Goal: Information Seeking & Learning: Learn about a topic

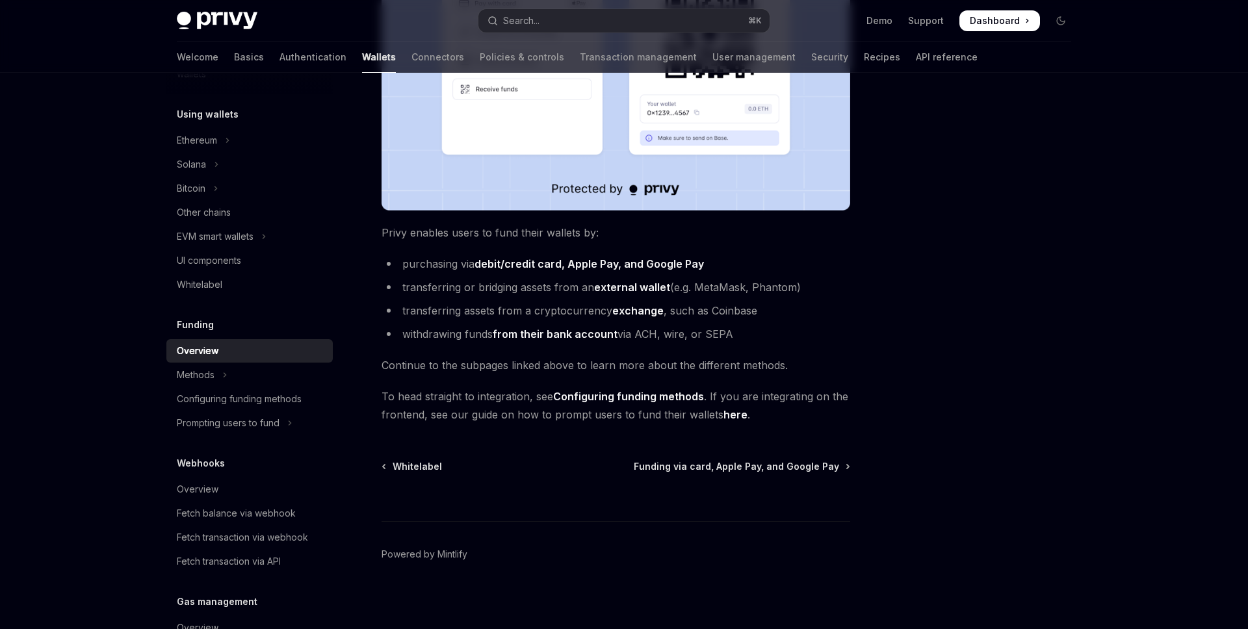
scroll to position [391, 0]
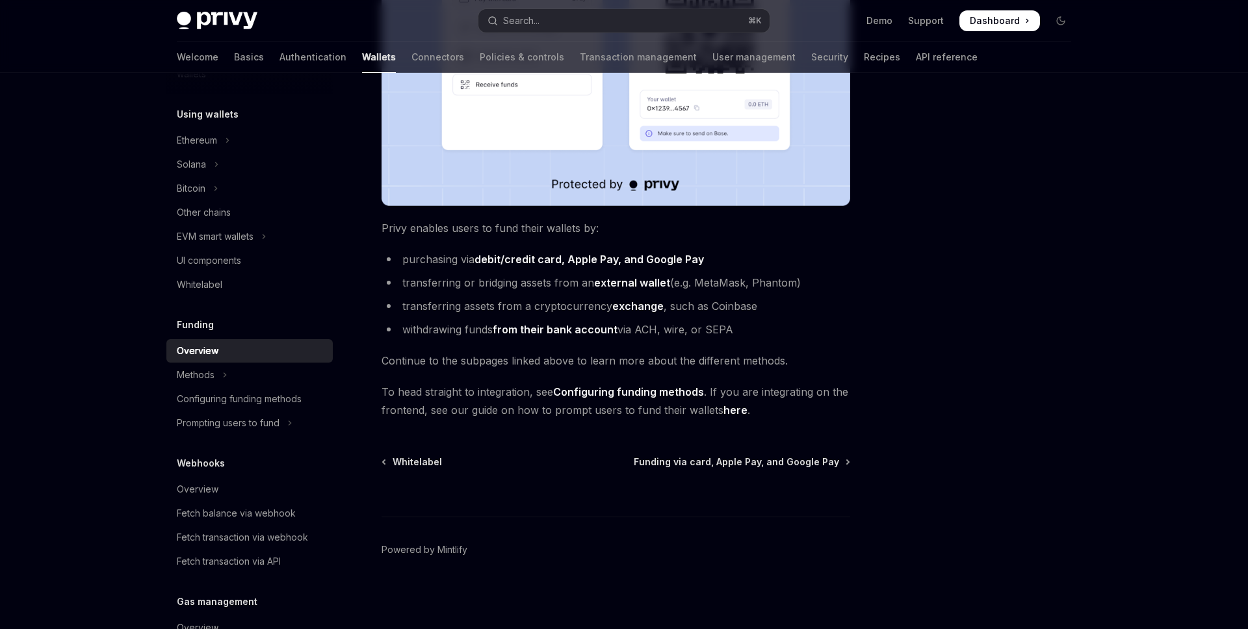
click at [877, 207] on div "Funding Overview OpenAI Open in ChatGPT OpenAI Open in ChatGPT Privy makes it e…" at bounding box center [623, 155] width 915 height 948
click at [215, 138] on div "Ethereum" at bounding box center [197, 141] width 40 height 16
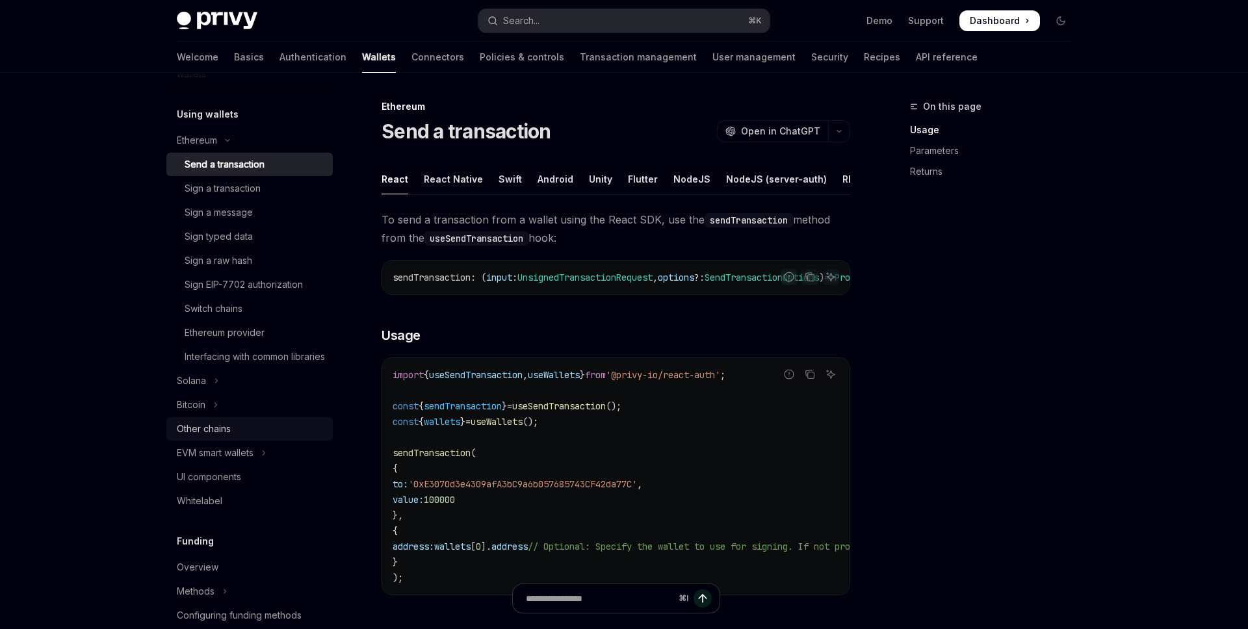
click at [203, 437] on div "Other chains" at bounding box center [204, 429] width 54 height 16
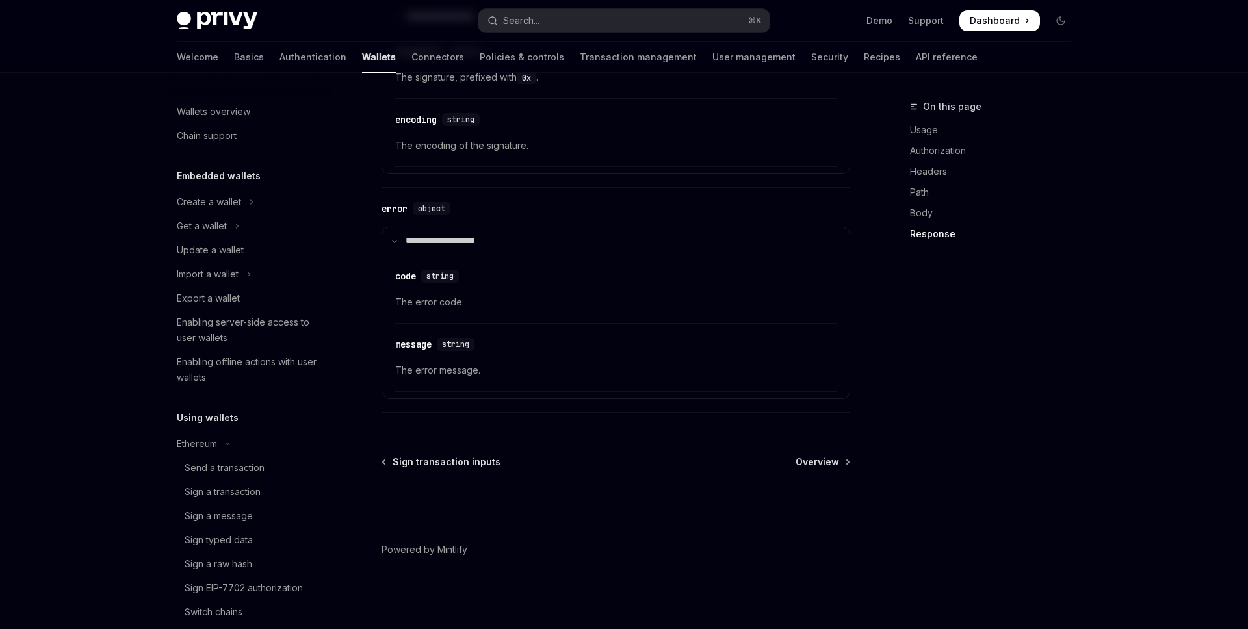
click at [920, 332] on div "On this page Usage Authorization Headers Path Body Response" at bounding box center [983, 364] width 198 height 530
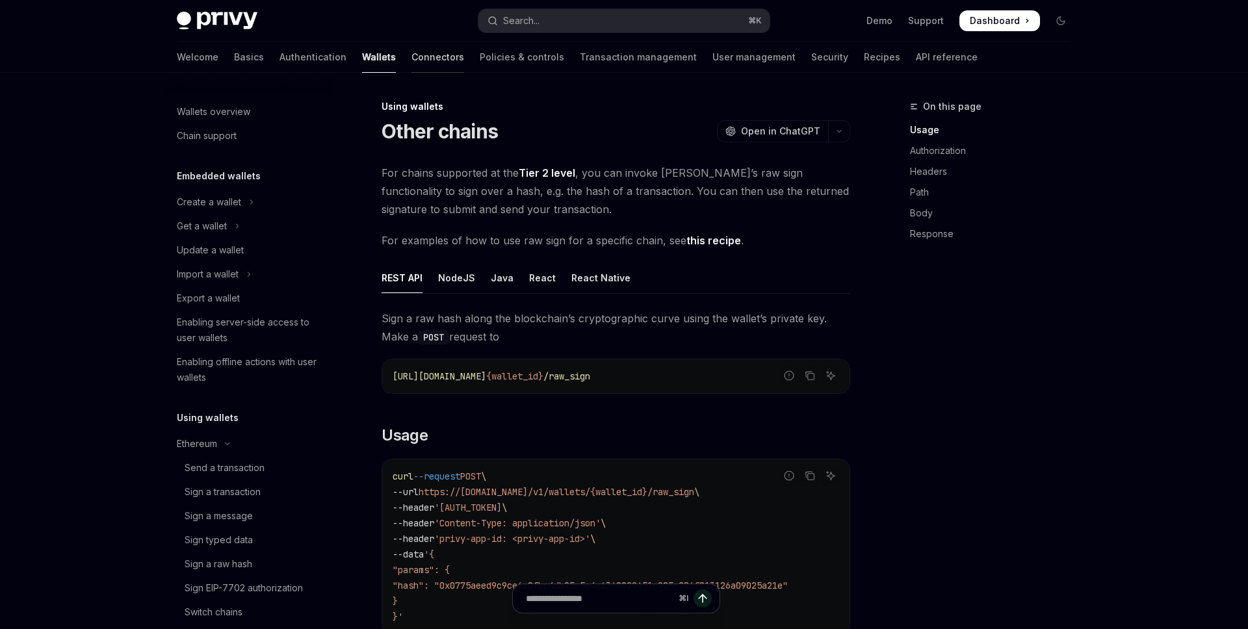
click at [411, 57] on link "Connectors" at bounding box center [437, 57] width 53 height 31
type textarea "*"
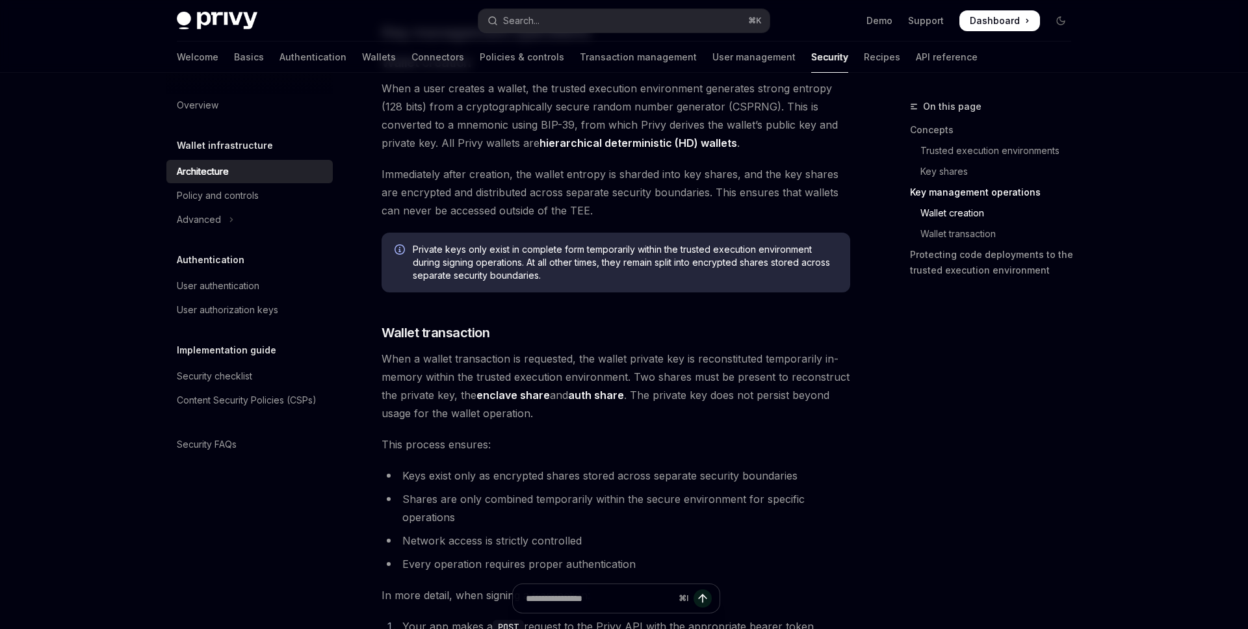
scroll to position [1612, 0]
click at [657, 320] on div "[PERSON_NAME]’s security architecture combines trusted execution environments (…" at bounding box center [616, 10] width 469 height 2917
